Goal: Task Accomplishment & Management: Manage account settings

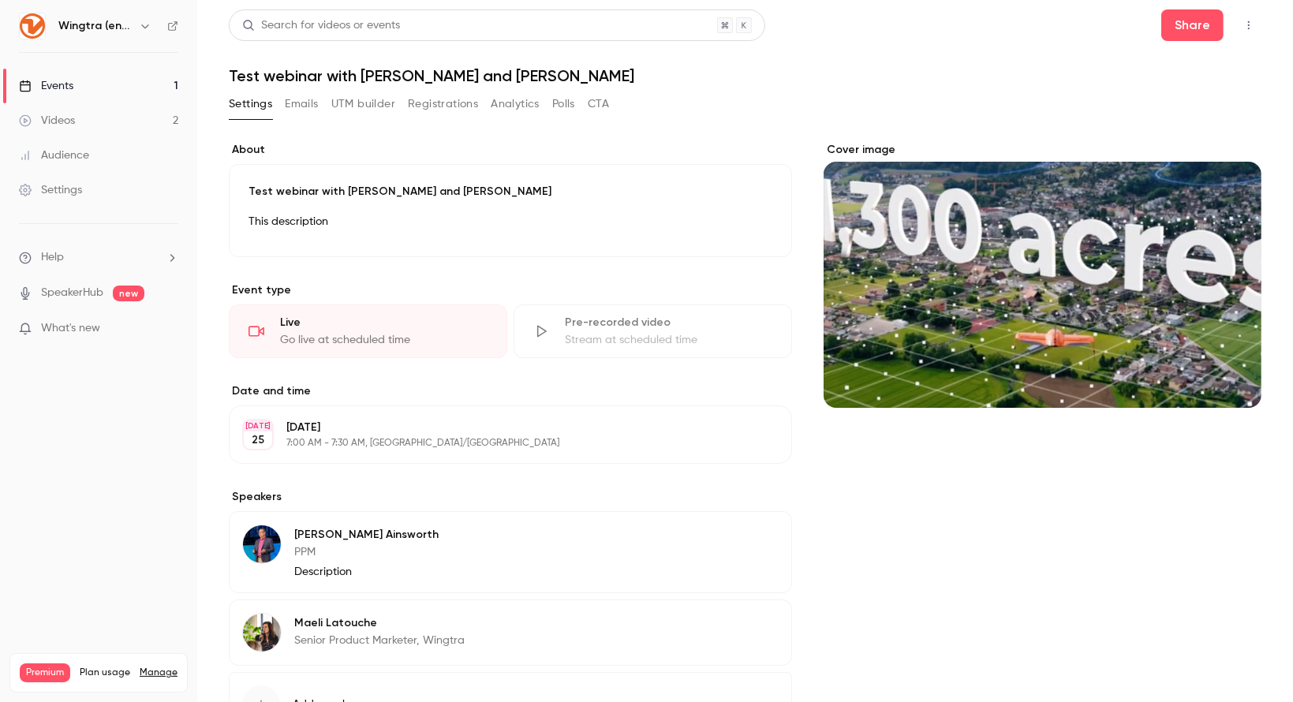
click at [143, 40] on nav "Wingtra (english) Events 1 Videos 2 Audience Settings Help SpeakerHub new What'…" at bounding box center [98, 351] width 197 height 702
click at [143, 28] on icon "button" at bounding box center [145, 26] width 13 height 13
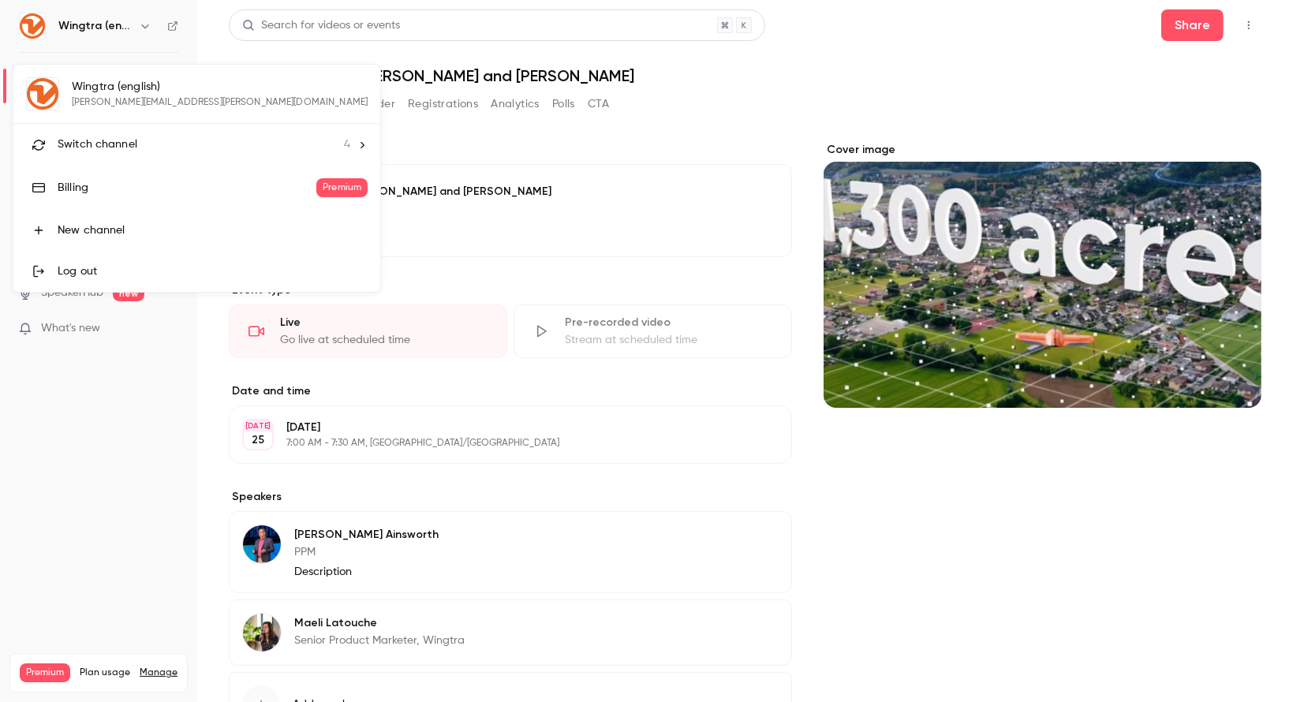
click at [148, 141] on div "Switch channel 4" at bounding box center [204, 144] width 293 height 17
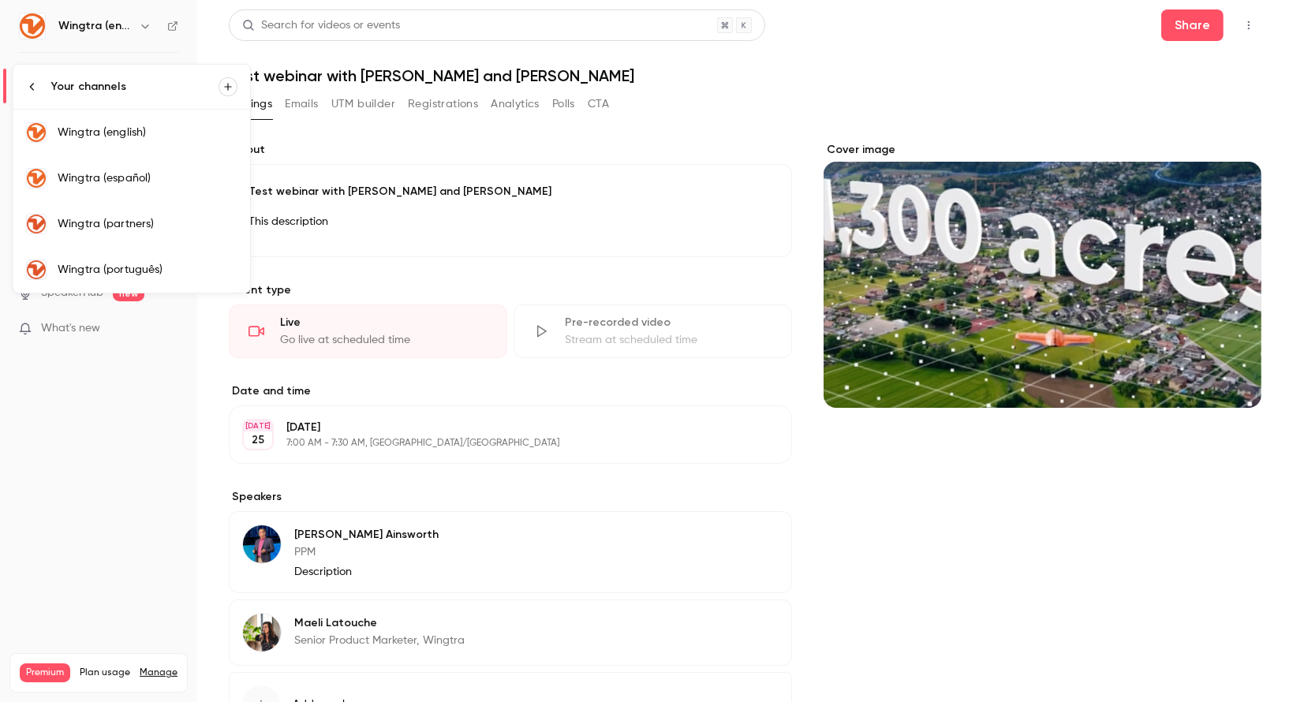
click at [165, 276] on link "Wingtra (português)" at bounding box center [131, 270] width 237 height 46
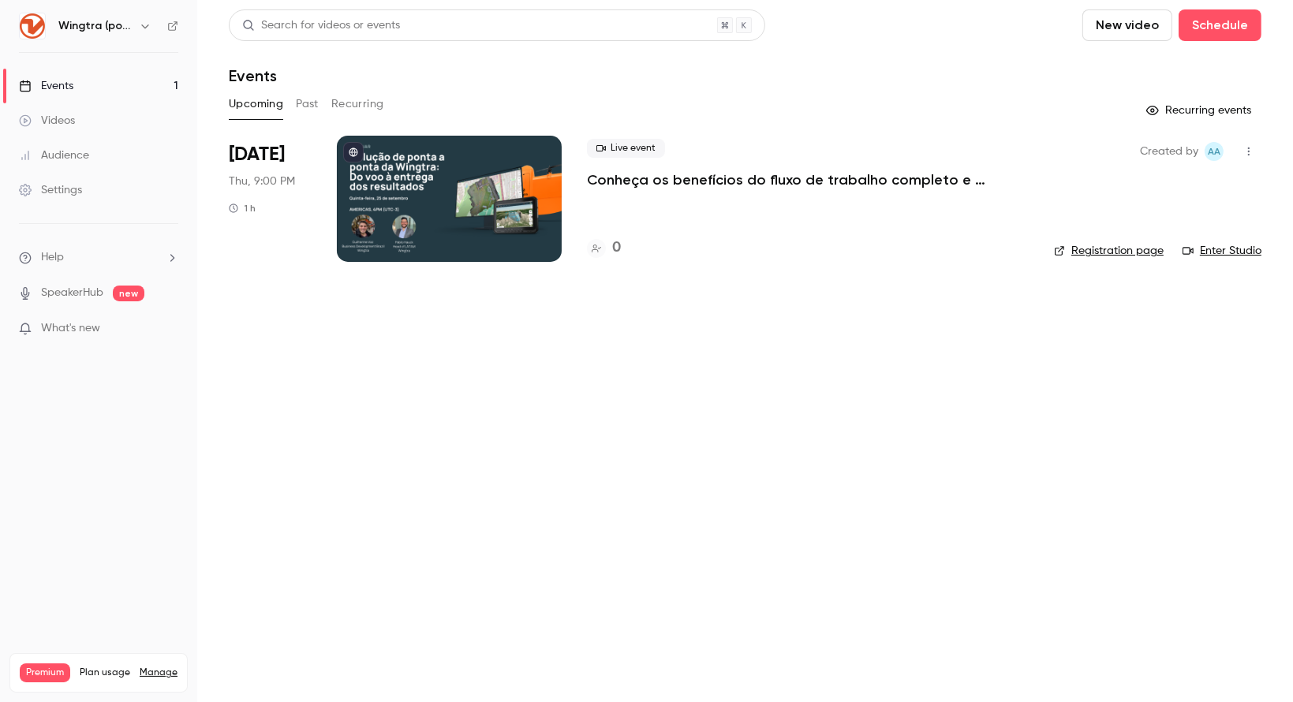
click at [1246, 146] on icon "button" at bounding box center [1248, 151] width 13 height 11
click at [754, 267] on div at bounding box center [646, 351] width 1293 height 702
click at [760, 170] on p "Conheça os benefícios do fluxo de trabalho completo e integrado da Wingtra en […" at bounding box center [808, 179] width 442 height 19
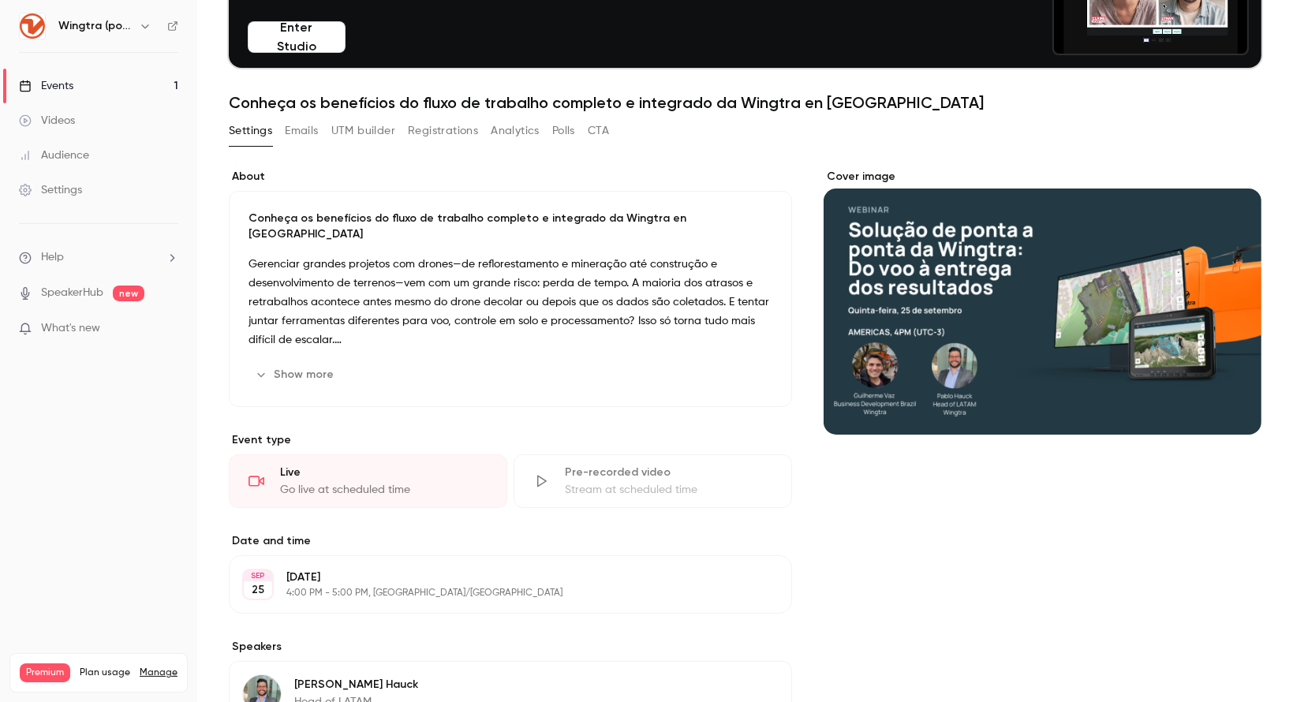
scroll to position [138, 0]
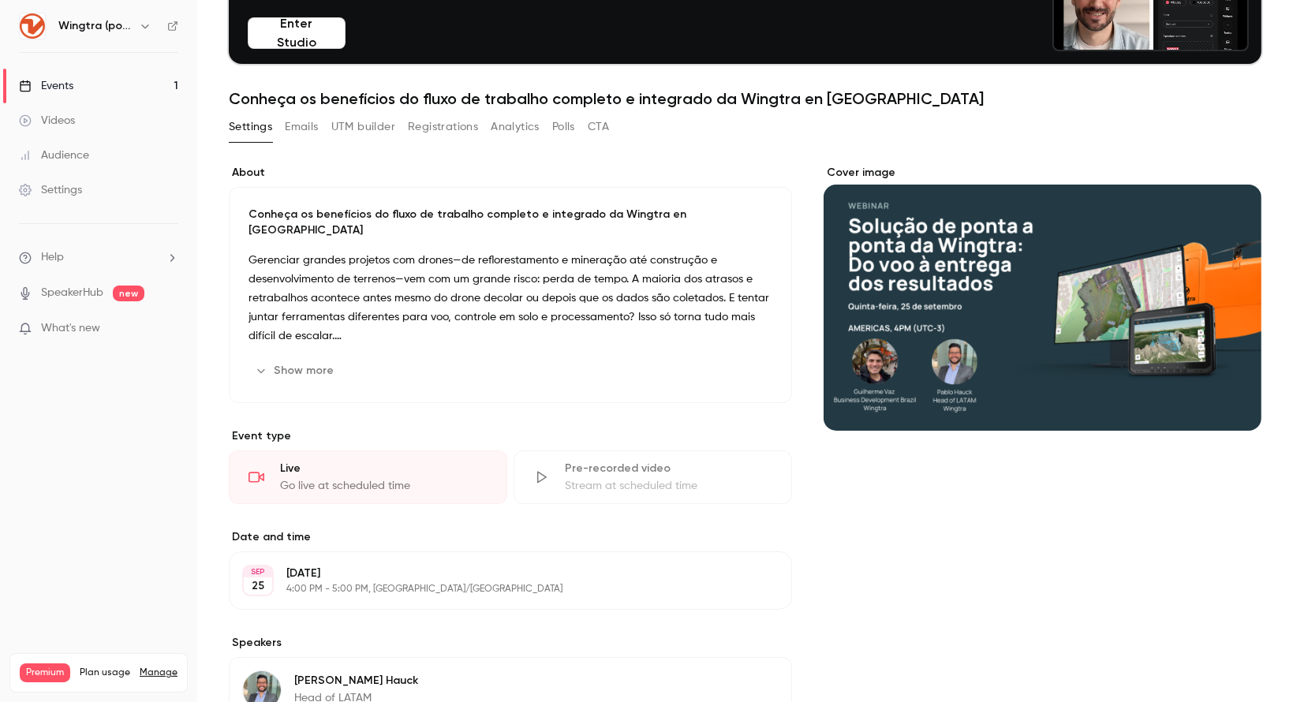
click at [443, 124] on button "Registrations" at bounding box center [443, 126] width 70 height 25
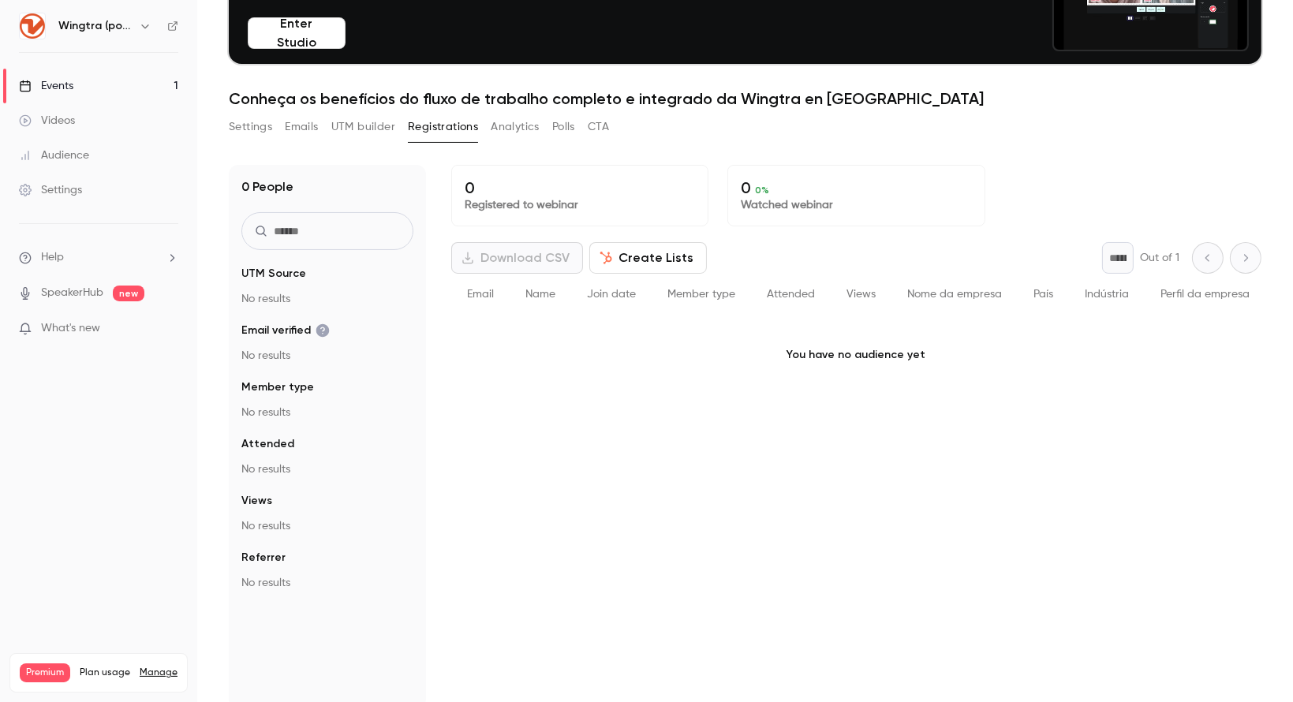
click at [232, 120] on button "Settings" at bounding box center [250, 126] width 43 height 25
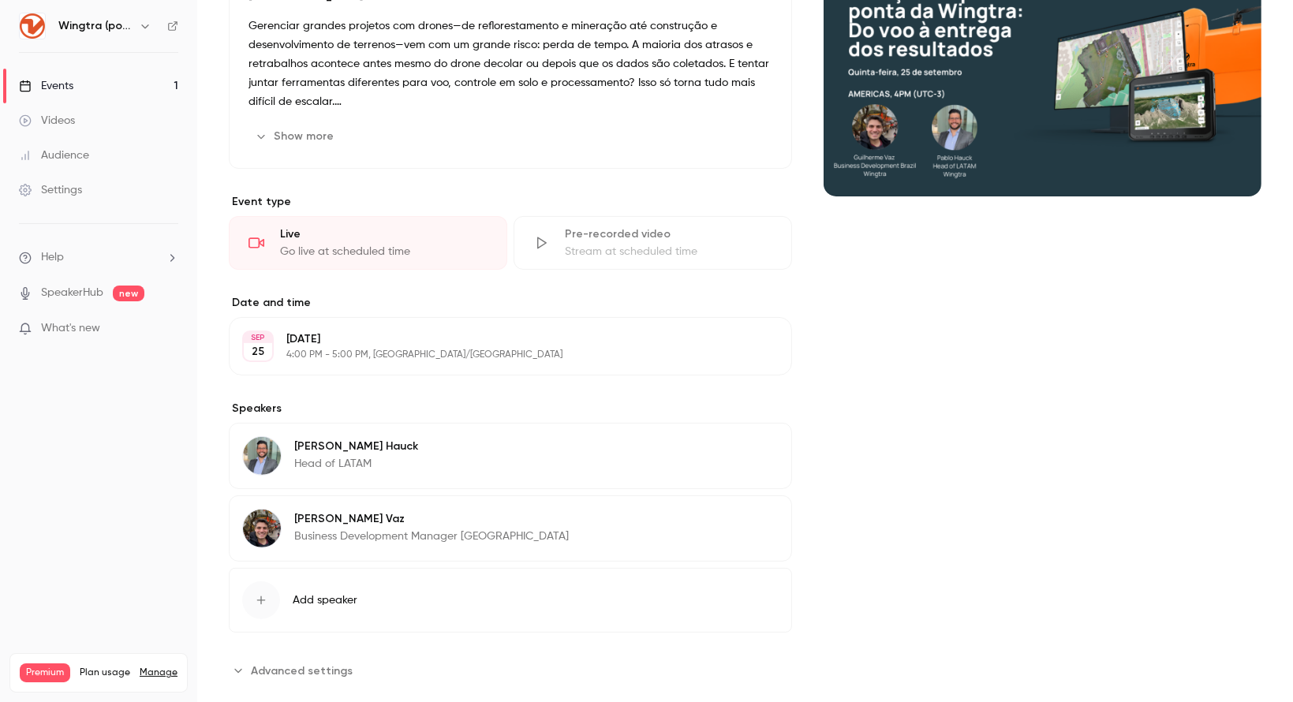
scroll to position [382, 0]
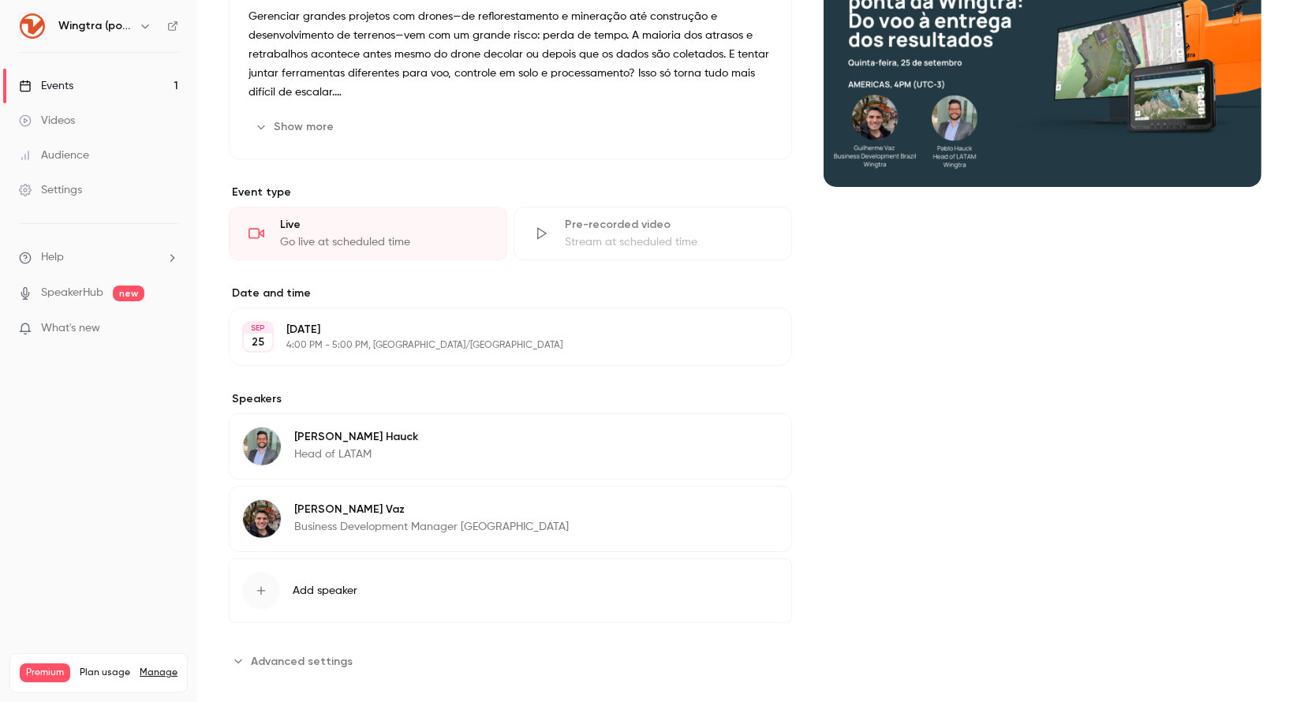
click at [746, 329] on button "Edit" at bounding box center [750, 336] width 58 height 25
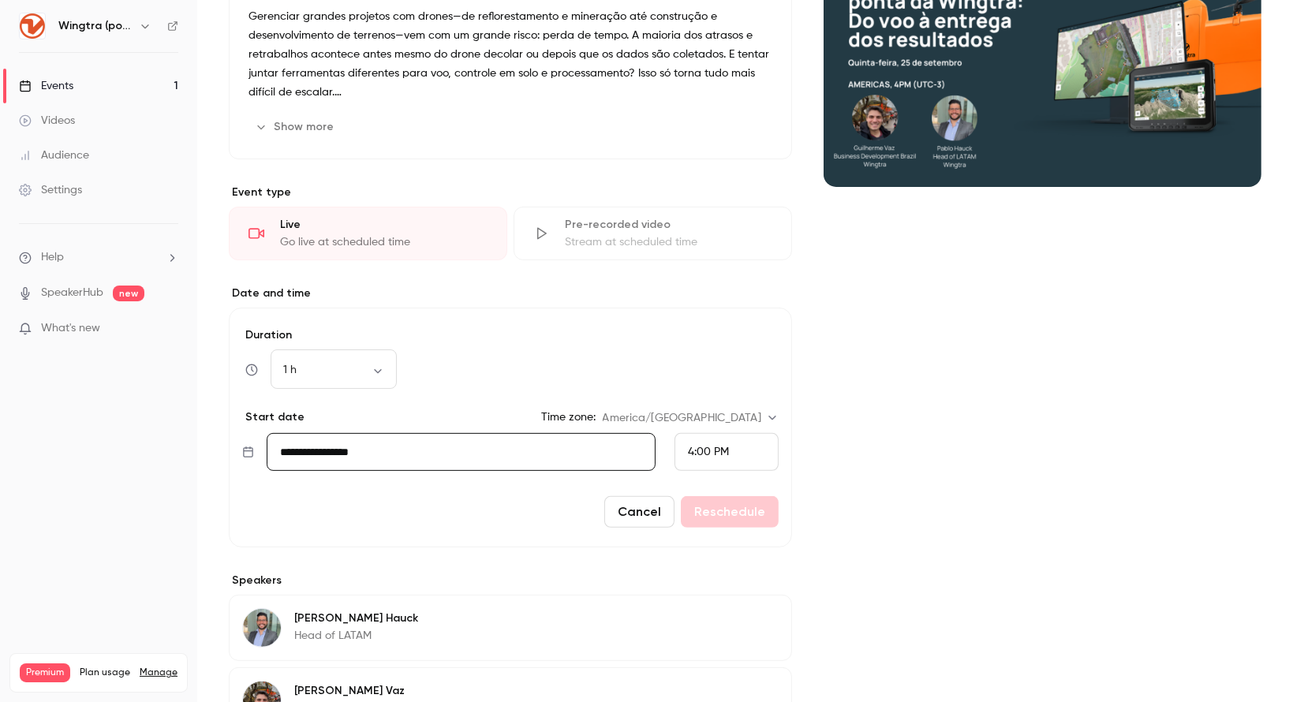
click at [485, 438] on input "**********" at bounding box center [461, 452] width 389 height 38
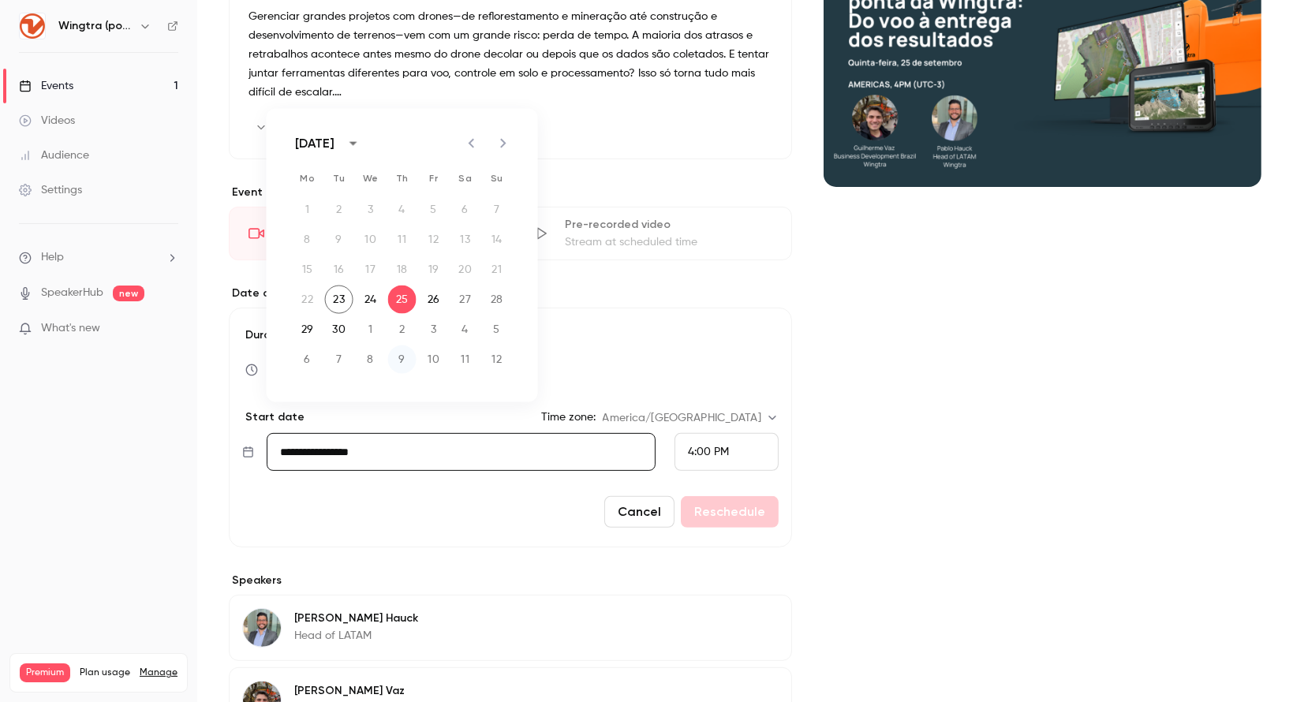
click at [401, 363] on button "9" at bounding box center [402, 359] width 28 height 28
type input "**********"
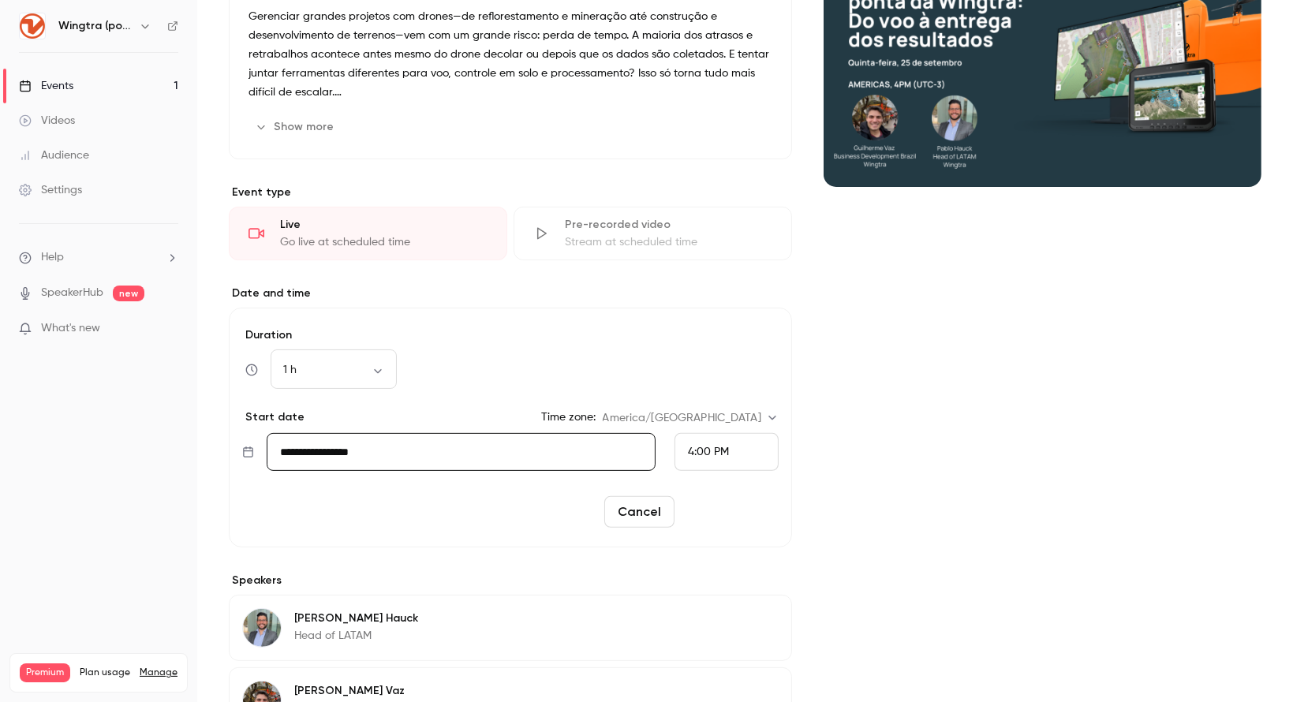
click at [730, 496] on button "Reschedule" at bounding box center [730, 512] width 98 height 32
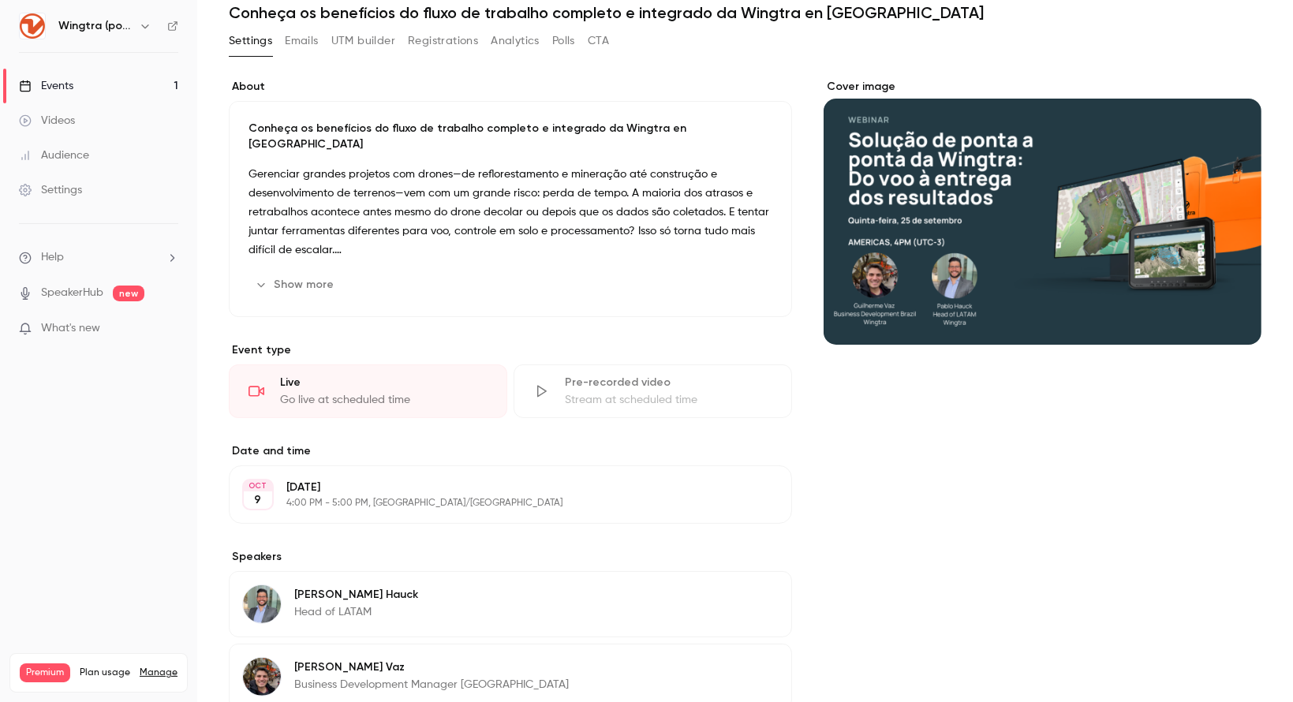
scroll to position [223, 0]
click at [1233, 309] on button "Cover image" at bounding box center [1233, 317] width 32 height 32
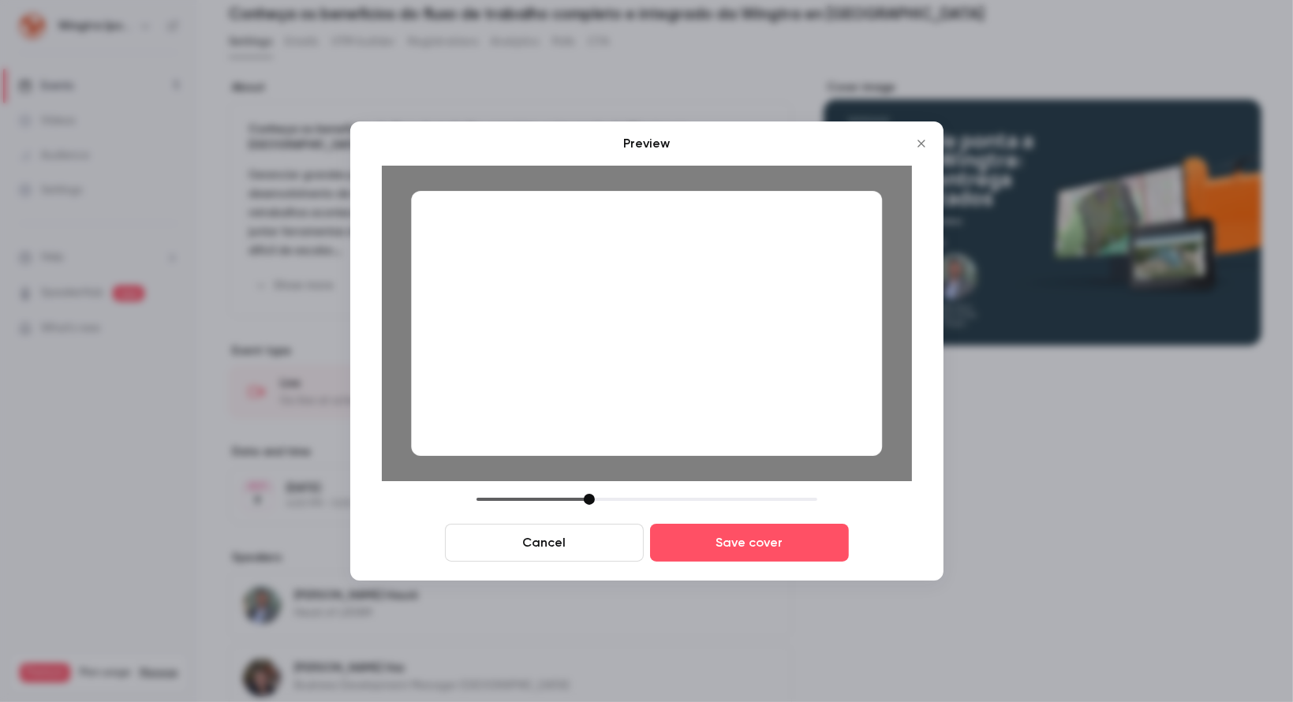
drag, startPoint x: 722, startPoint y: 398, endPoint x: 796, endPoint y: 387, distance: 75.0
click at [796, 387] on div at bounding box center [646, 323] width 471 height 265
click at [769, 550] on button "Save cover" at bounding box center [749, 543] width 199 height 38
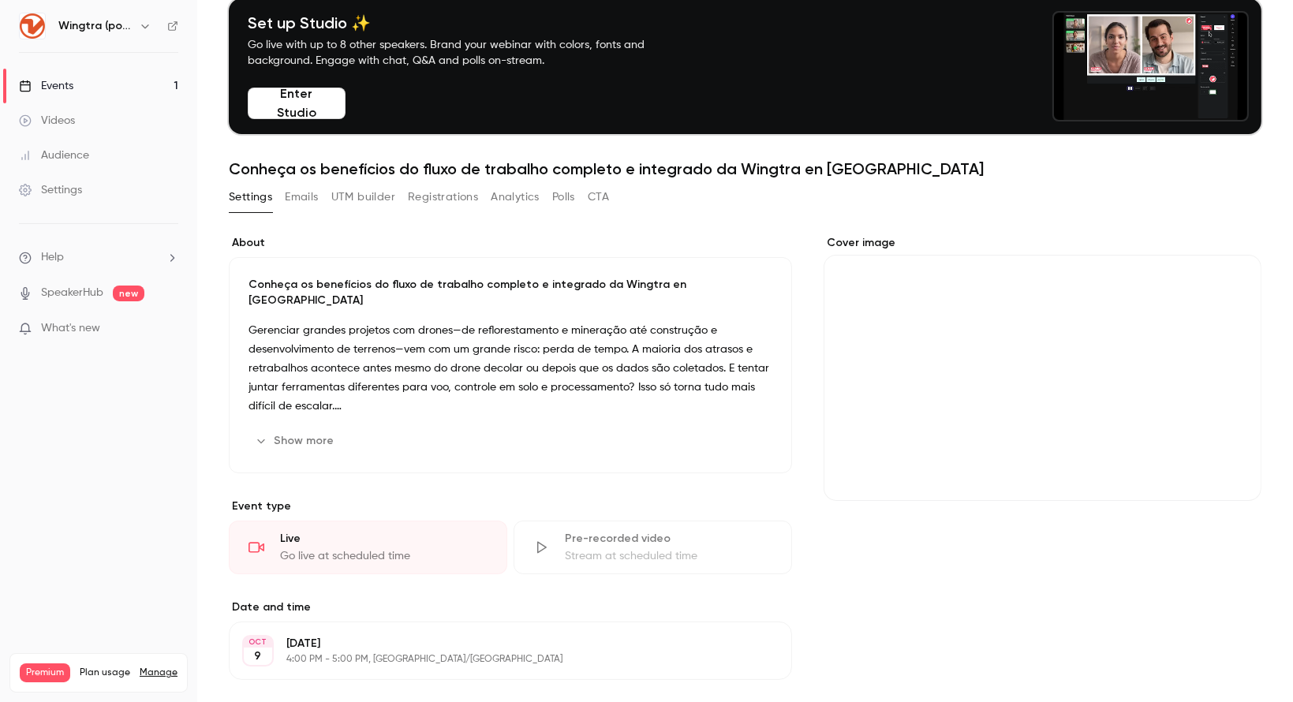
scroll to position [0, 0]
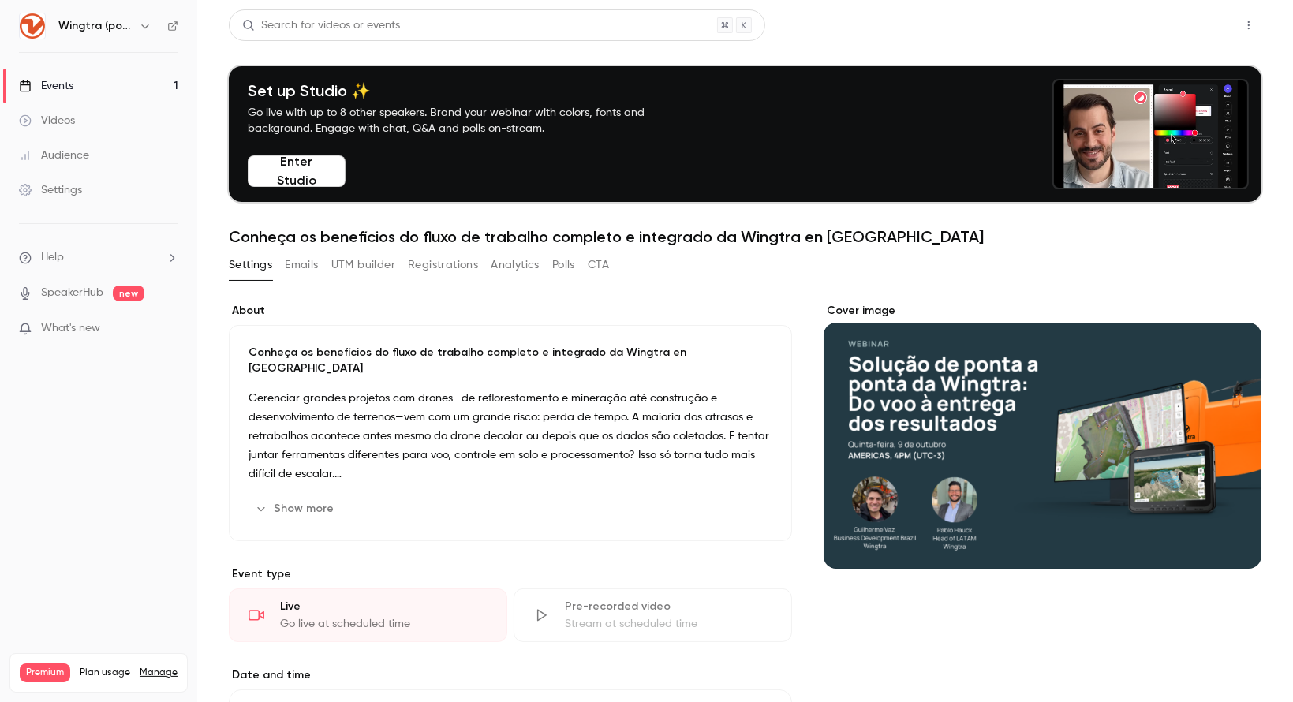
click at [1205, 26] on button "Share" at bounding box center [1192, 25] width 62 height 32
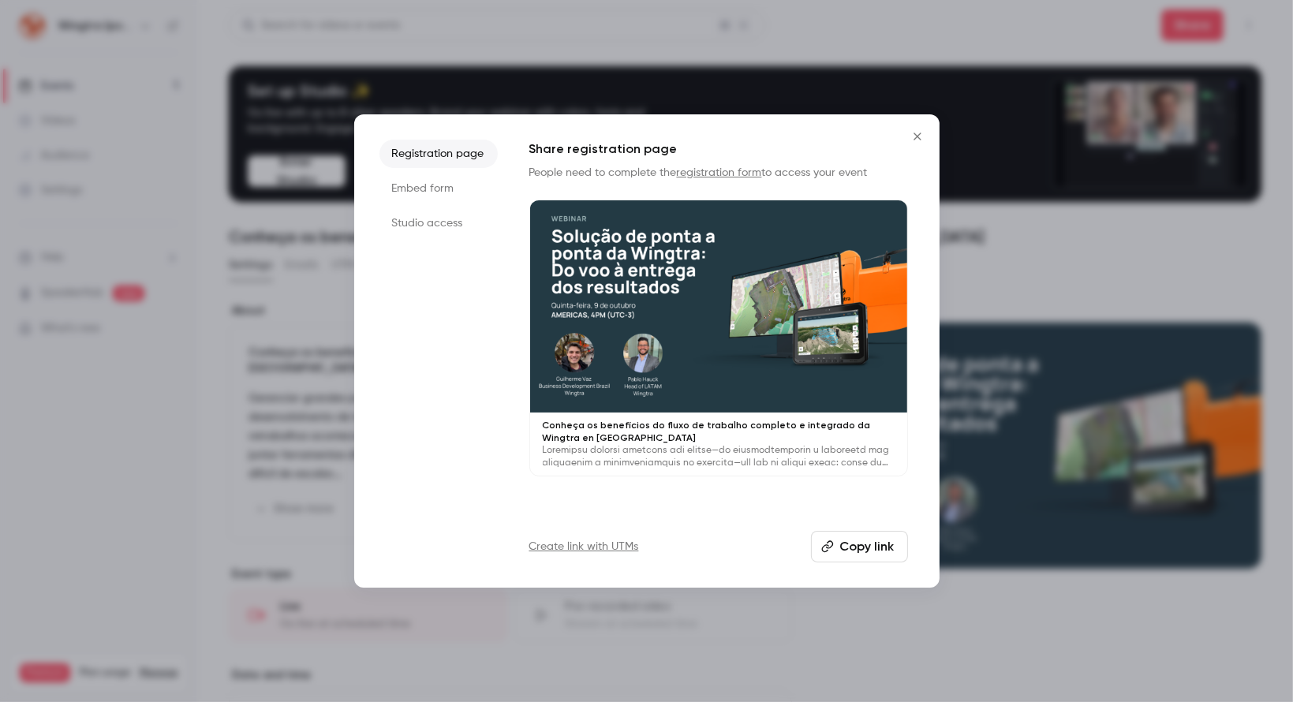
click at [866, 539] on button "Copy link" at bounding box center [859, 547] width 97 height 32
click at [350, 410] on div at bounding box center [646, 351] width 1293 height 702
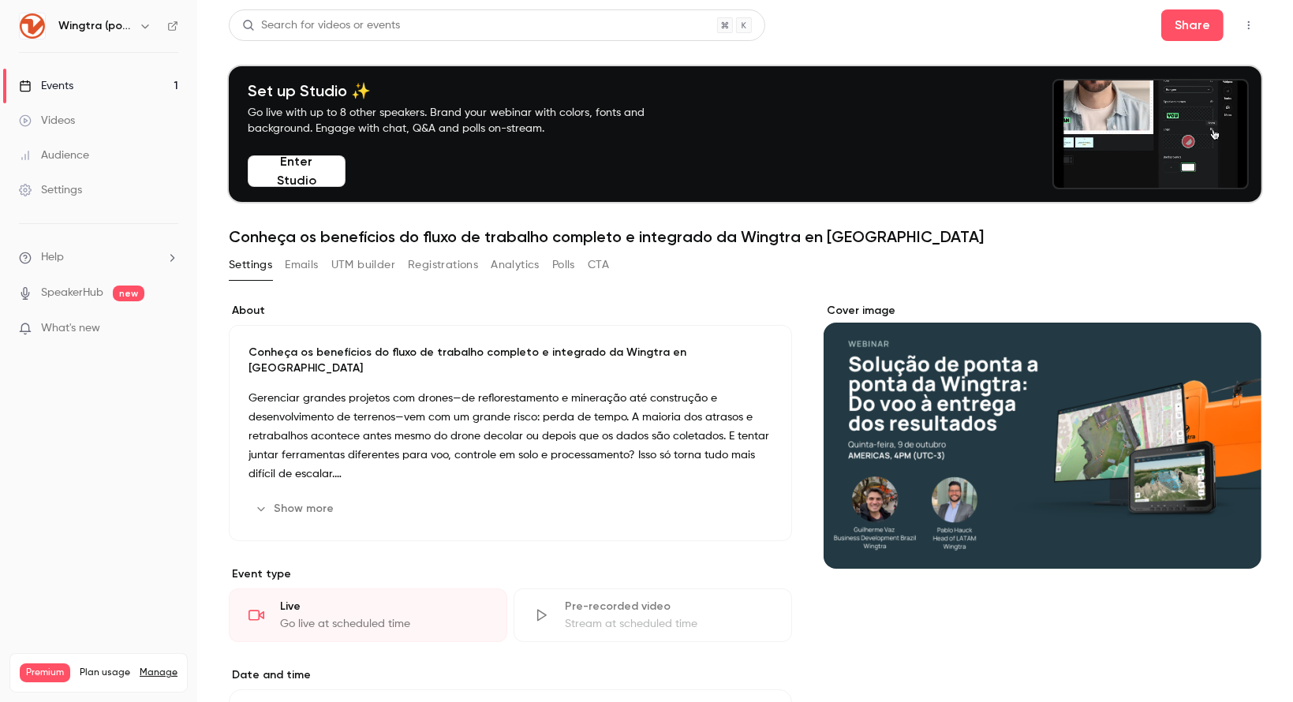
click at [311, 496] on button "Show more" at bounding box center [295, 508] width 95 height 25
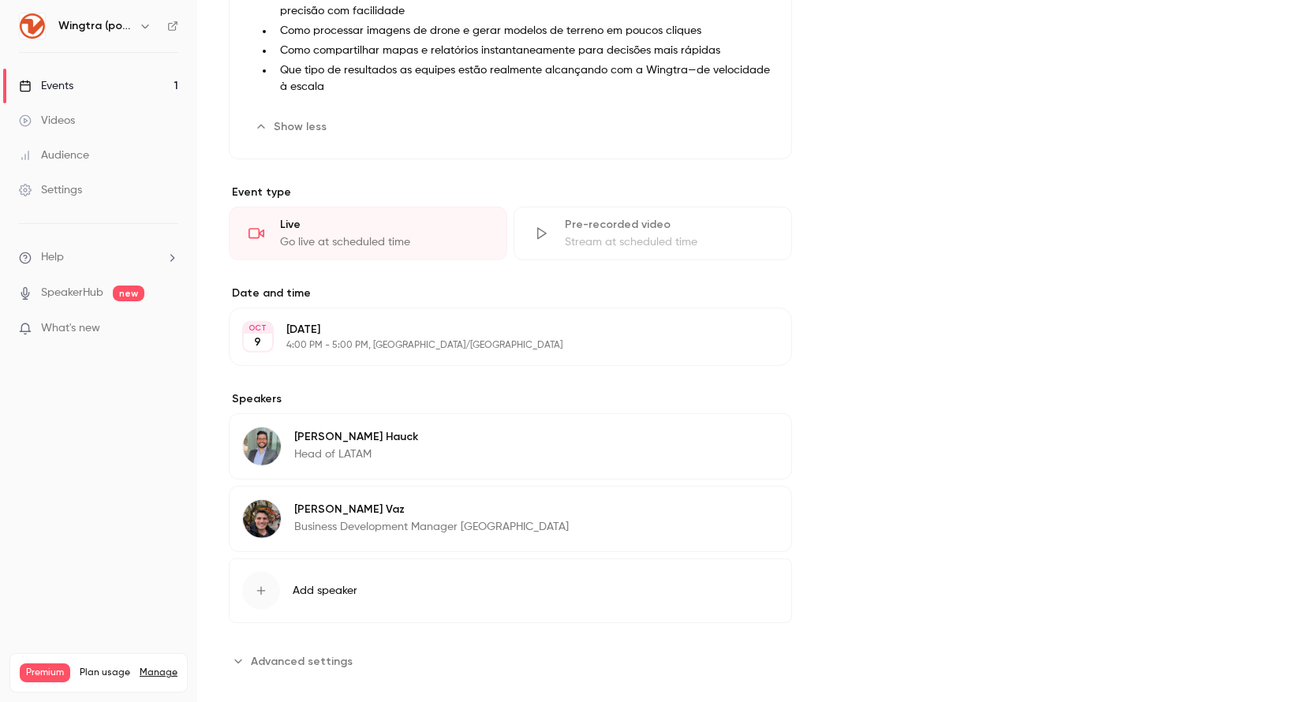
scroll to position [614, 0]
